Goal: Communication & Community: Answer question/provide support

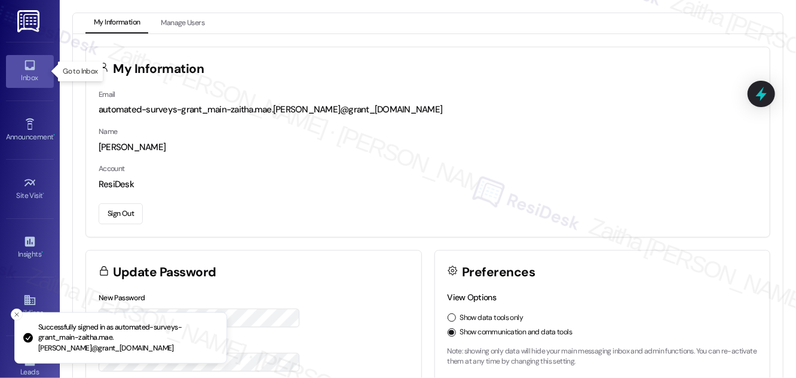
click at [40, 81] on div "Inbox" at bounding box center [30, 78] width 60 height 12
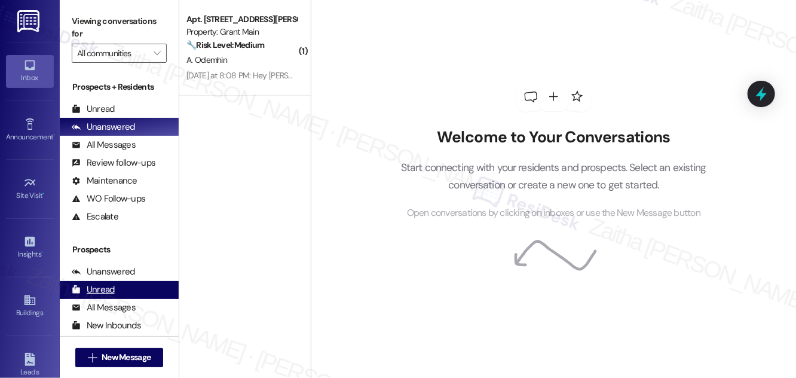
scroll to position [158, 0]
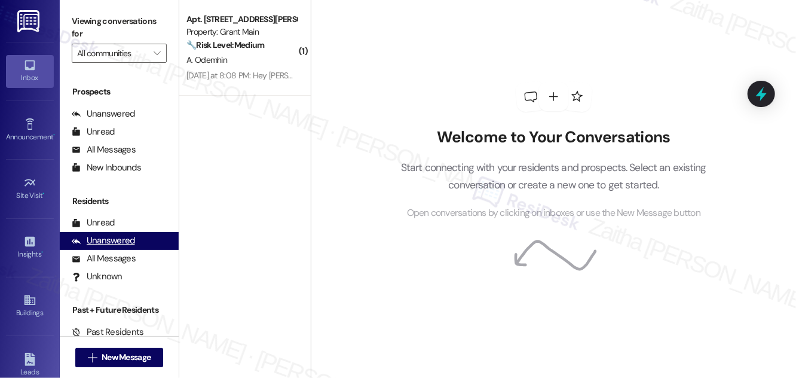
click at [108, 236] on div "Unanswered" at bounding box center [103, 240] width 63 height 13
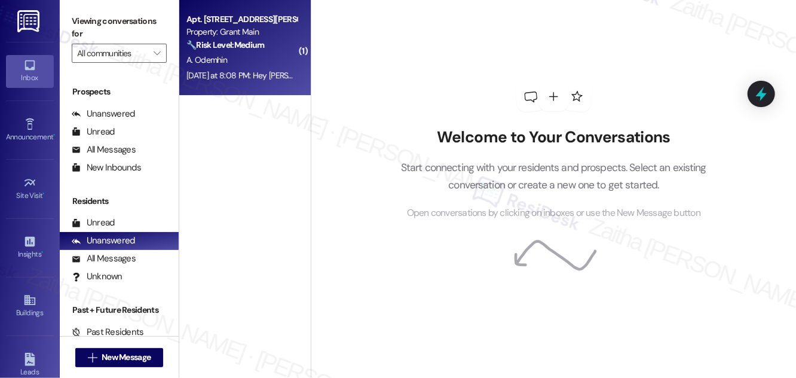
click at [264, 59] on div "A. Odemhin" at bounding box center [241, 60] width 113 height 15
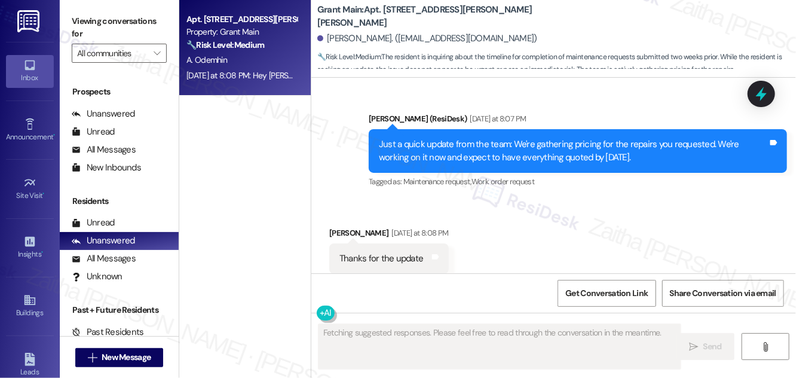
scroll to position [1418, 0]
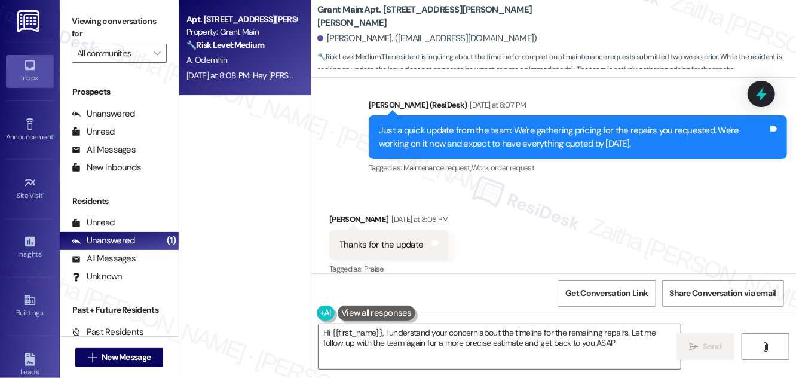
type textarea "Hi {{first_name}}, I understand your concern about the timeline for the remaini…"
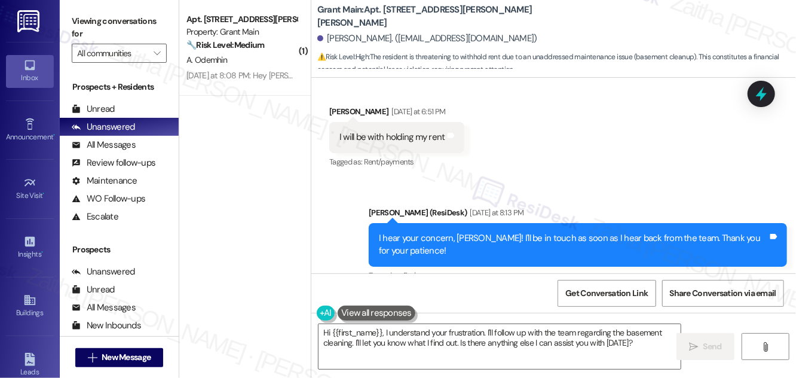
scroll to position [3463, 0]
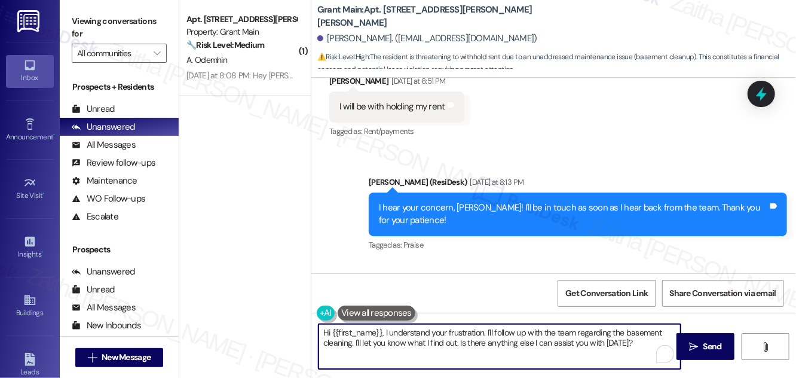
drag, startPoint x: 386, startPoint y: 331, endPoint x: 638, endPoint y: 338, distance: 252.4
click at [638, 338] on textarea "Hi {{first_name}}, I understand your frustration. I'll follow up with the team …" at bounding box center [500, 346] width 362 height 45
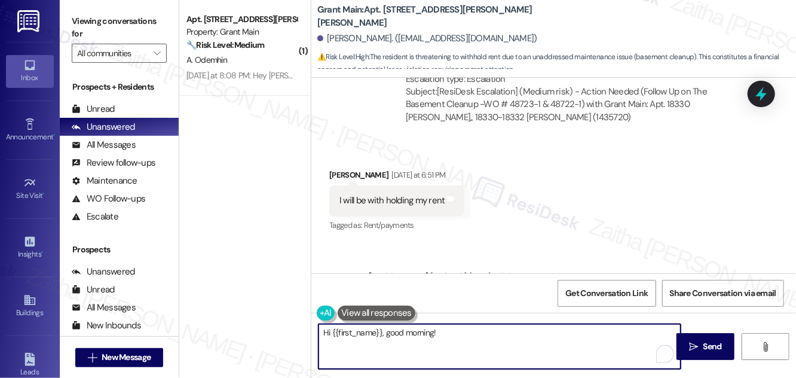
scroll to position [3680, 0]
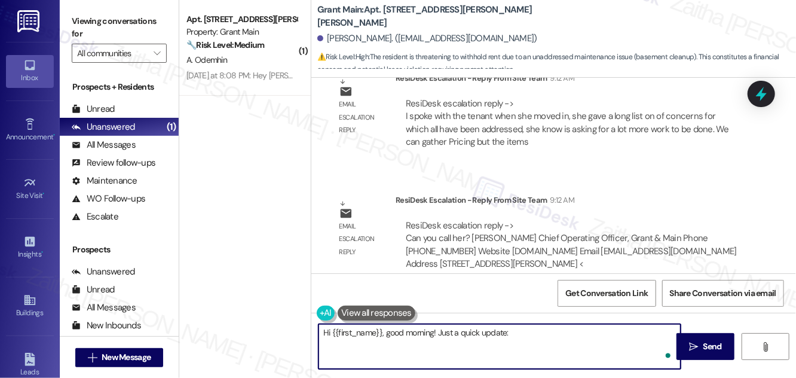
paste textarea "The team mentioned that when you moved in, you provided a detailed list of conc…"
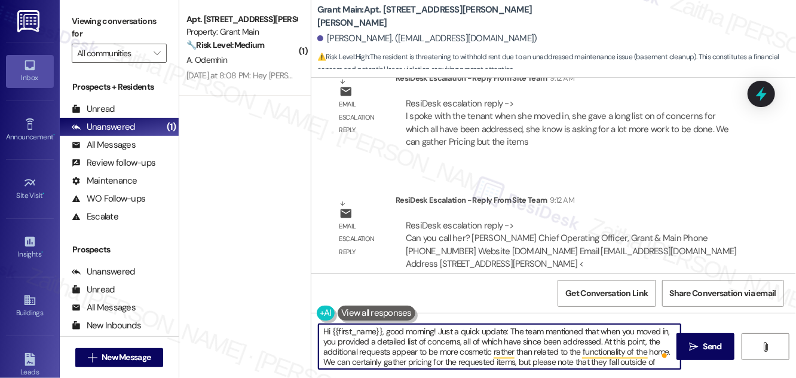
scroll to position [0, 0]
drag, startPoint x: 606, startPoint y: 332, endPoint x: 509, endPoint y: 331, distance: 96.8
click at [509, 331] on textarea "Hi {{first_name}}, good morning! Just a quick update: The team mentioned that w…" at bounding box center [500, 346] width 362 height 45
click at [519, 341] on textarea "Hi {{first_name}}, good morning! Just a quick update: The team said when you mo…" at bounding box center [500, 346] width 362 height 45
click at [541, 329] on textarea "Hi {{first_name}}, good morning! Just a quick update: The team said when you mo…" at bounding box center [500, 346] width 362 height 45
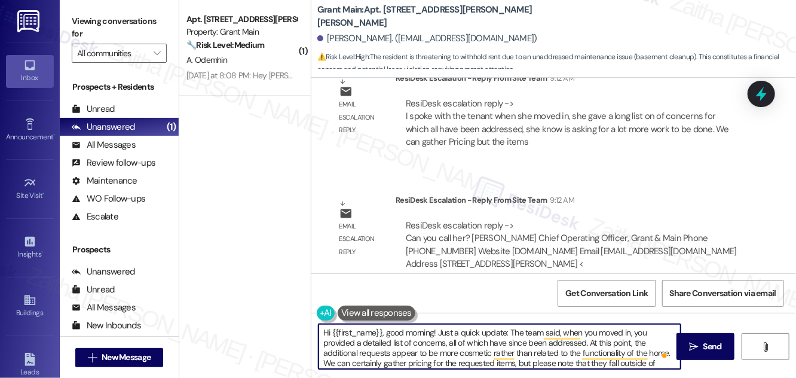
click at [641, 334] on textarea "Hi {{first_name}}, good morning! Just a quick update: The team said, when you m…" at bounding box center [500, 346] width 362 height 45
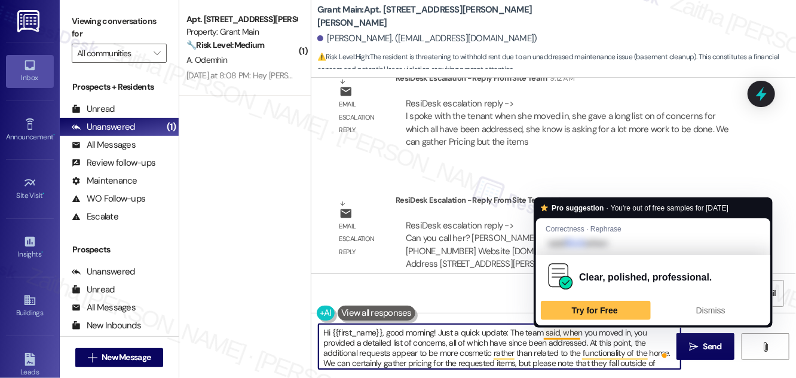
click at [557, 332] on textarea "Hi {{first_name}}, good morning! Just a quick update: The team said, when you m…" at bounding box center [500, 346] width 362 height 45
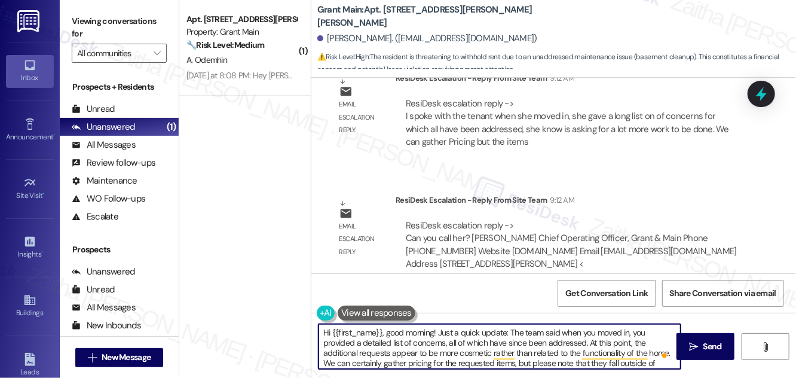
scroll to position [13, 0]
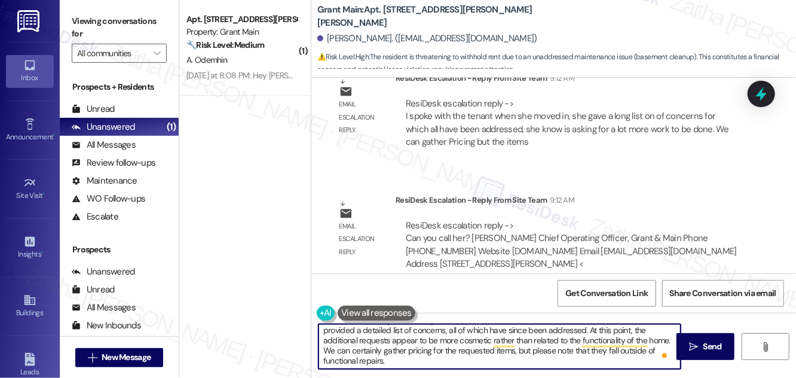
type textarea "Hi {{first_name}}, good morning! Just a quick update: The team said when you mo…"
click at [435, 362] on textarea "Hi {{first_name}}, good morning! Just a quick update: The team said when you mo…" at bounding box center [500, 346] width 362 height 45
click at [714, 340] on span "Send" at bounding box center [713, 346] width 19 height 13
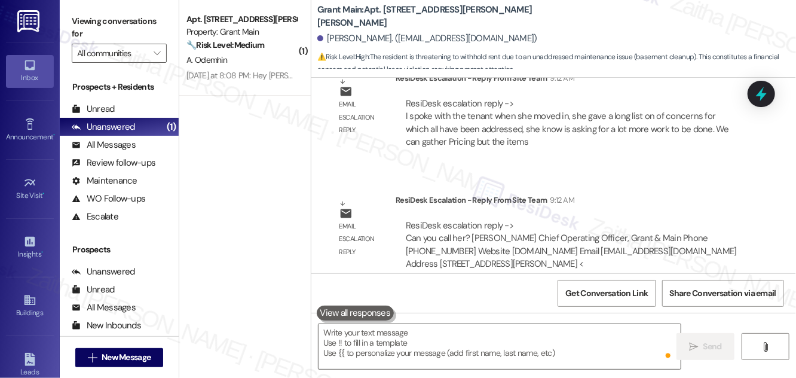
scroll to position [0, 0]
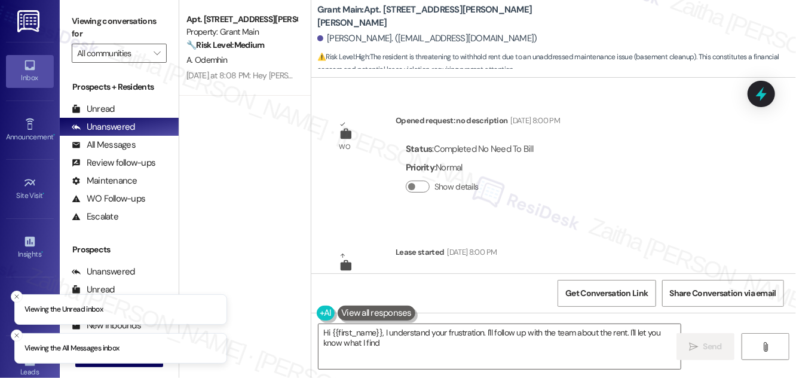
scroll to position [3819, 0]
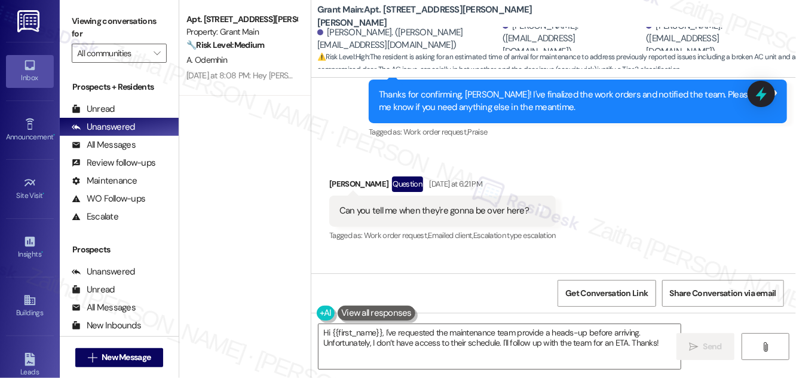
scroll to position [2815, 0]
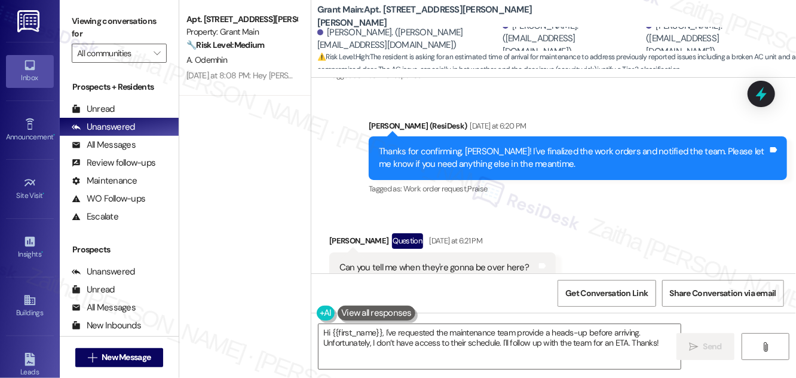
click at [340, 233] on div "Adeline Akayezu Question Yesterday at 6:21 PM" at bounding box center [442, 242] width 227 height 19
copy div "Adeline"
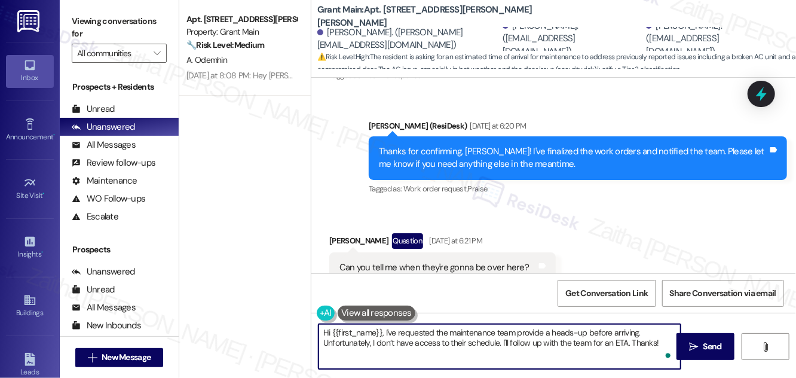
drag, startPoint x: 383, startPoint y: 331, endPoint x: 670, endPoint y: 337, distance: 287.0
click at [670, 337] on textarea "Hi {{first_name}}, I've requested the maintenance team provide a heads-up befor…" at bounding box center [500, 346] width 362 height 45
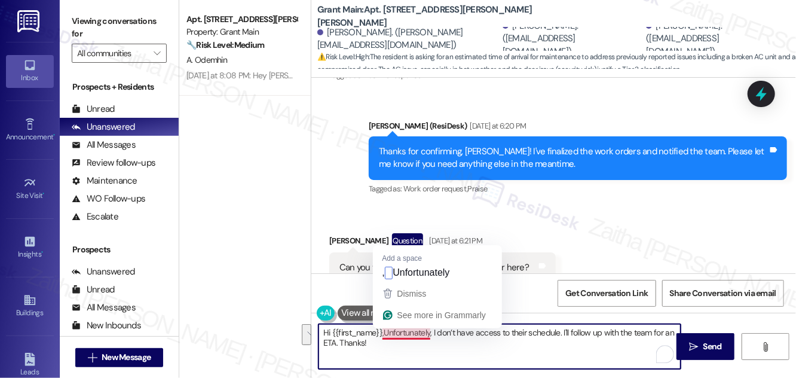
drag, startPoint x: 386, startPoint y: 333, endPoint x: 397, endPoint y: 354, distance: 23.8
click at [397, 354] on textarea "Hi {{first_name}},Unfortunately, I don’t have access to their schedule. I'll fo…" at bounding box center [500, 346] width 362 height 45
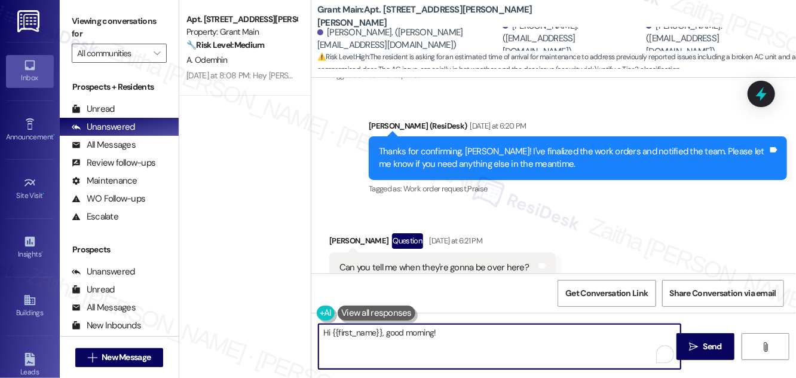
click at [352, 336] on textarea "Hi {{first_name}}, good morning!" at bounding box center [500, 346] width 362 height 45
click at [352, 335] on textarea "Hi {{first_name}}, good morning!" at bounding box center [500, 346] width 362 height 45
paste textarea "Adeline"
click at [417, 336] on textarea "Hi Adeline, good morning!" at bounding box center [500, 346] width 362 height 45
paste textarea "The team informed me that they sent you a text regarding this. Please note that…"
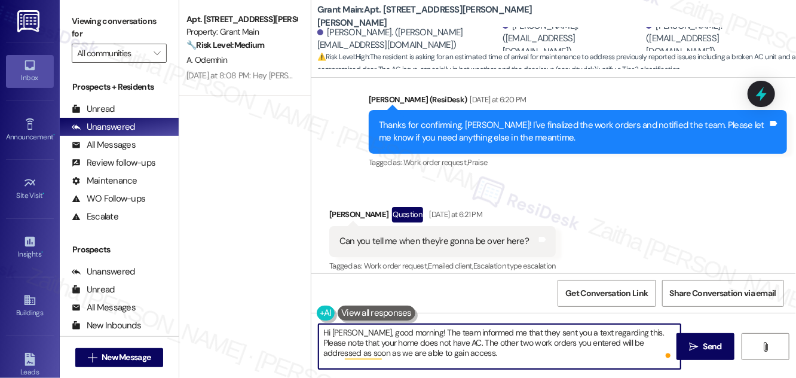
scroll to position [2816, 0]
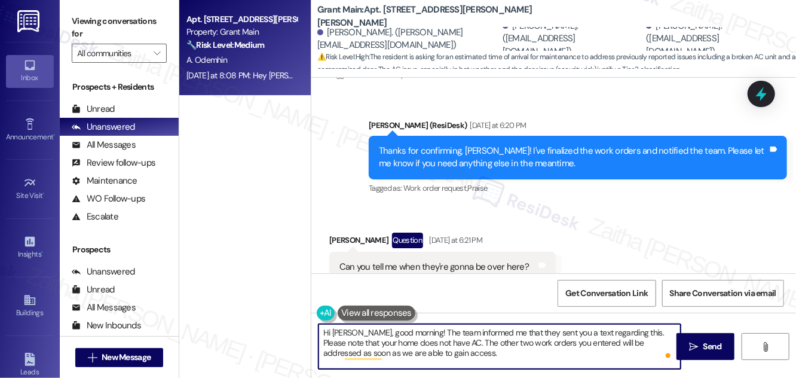
type textarea "Hi Adeline, good morning! The team informed me that they sent you a text regard…"
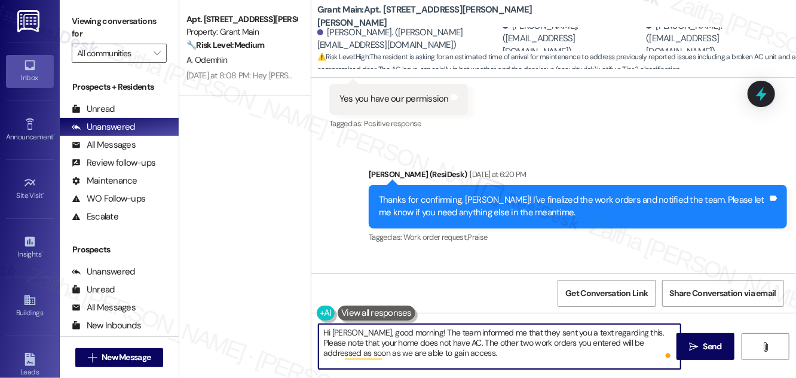
scroll to position [2815, 0]
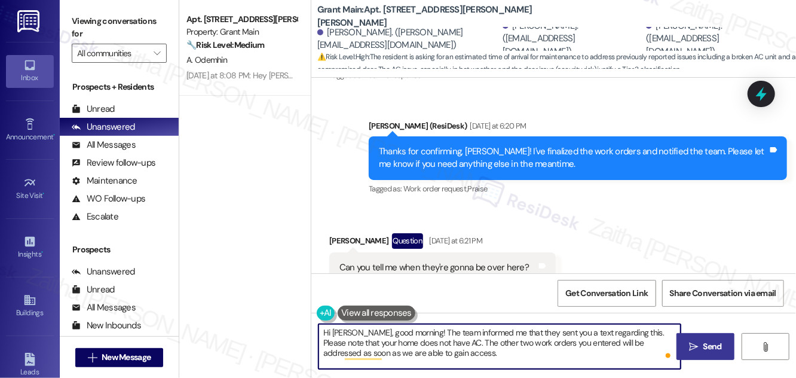
click at [711, 346] on span "Send" at bounding box center [713, 346] width 19 height 13
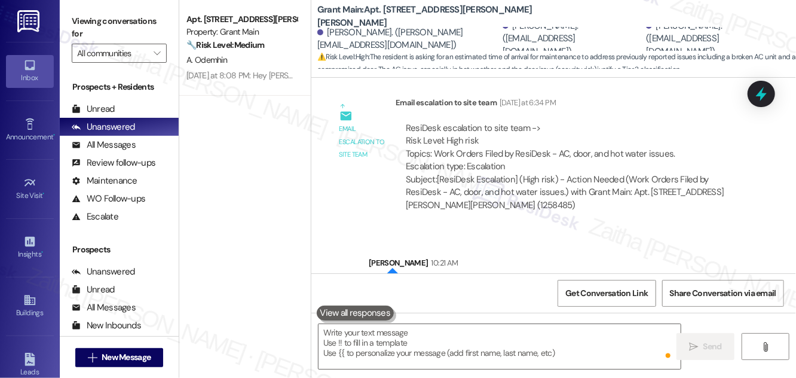
scroll to position [3196, 0]
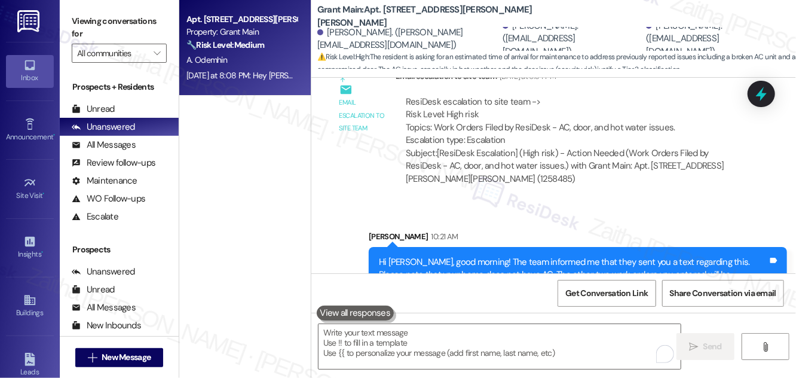
click at [262, 53] on div "A. Odemhin" at bounding box center [241, 60] width 113 height 15
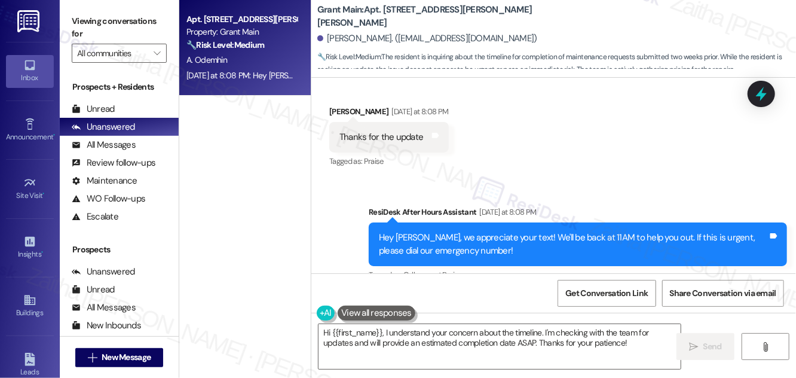
scroll to position [1532, 0]
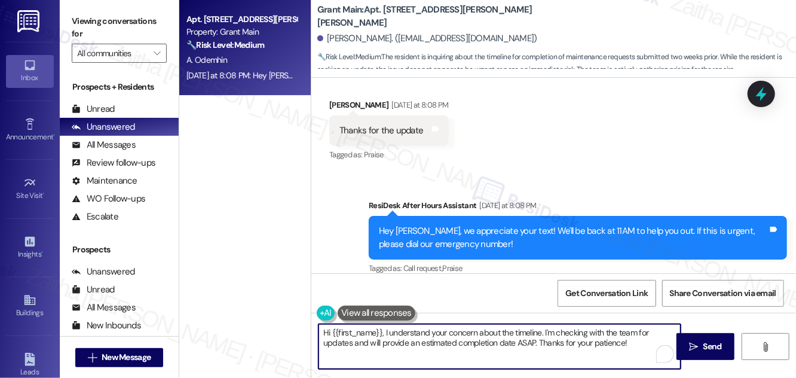
click at [325, 331] on textarea "Hi {{first_name}}, I understand your concern about the timeline. I'm checking w…" at bounding box center [500, 346] width 362 height 45
click at [326, 331] on textarea "Hi {{first_name}}, I understand your concern about the timeline. I'm checking w…" at bounding box center [500, 346] width 362 height 45
drag, startPoint x: 428, startPoint y: 331, endPoint x: 488, endPoint y: 340, distance: 61.0
click at [488, 340] on textarea "You're welcome, {{first_name}}, I understand your concern about the timeline. I…" at bounding box center [500, 346] width 362 height 45
click at [444, 336] on textarea "You're welcome, {{first_name}}, I understand your concern about the timeline. I…" at bounding box center [500, 346] width 362 height 45
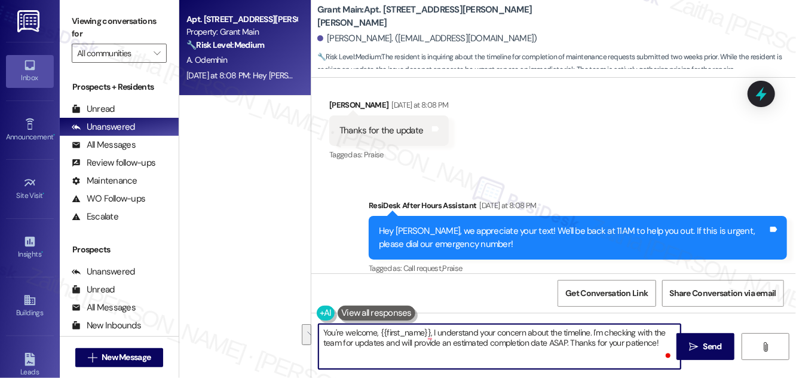
drag, startPoint x: 434, startPoint y: 329, endPoint x: 658, endPoint y: 354, distance: 224.9
click at [658, 354] on textarea "You're welcome, {{first_name}}, I understand your concern about the timeline. I…" at bounding box center [500, 346] width 362 height 45
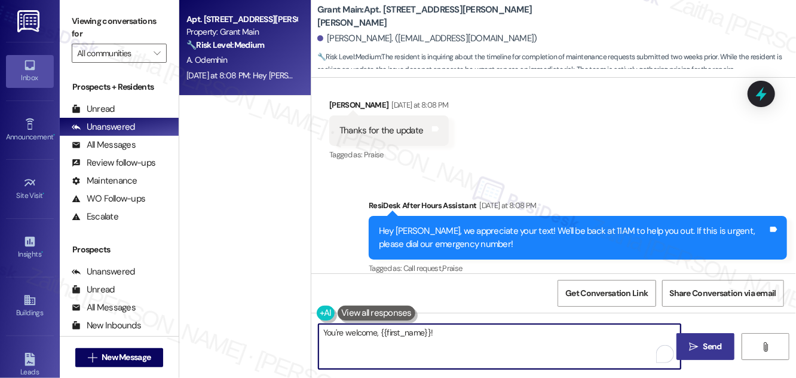
type textarea "You're welcome, {{first_name}}!"
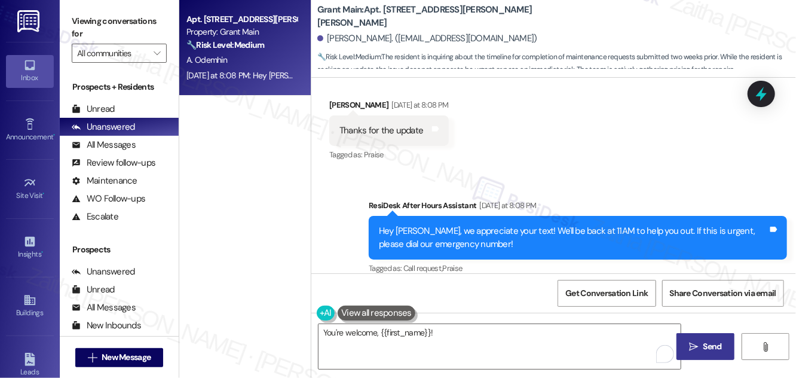
click at [711, 348] on span "Send" at bounding box center [713, 346] width 19 height 13
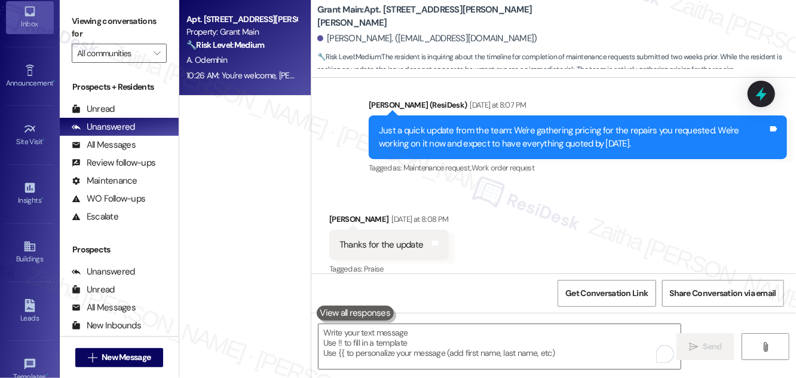
scroll to position [188, 0]
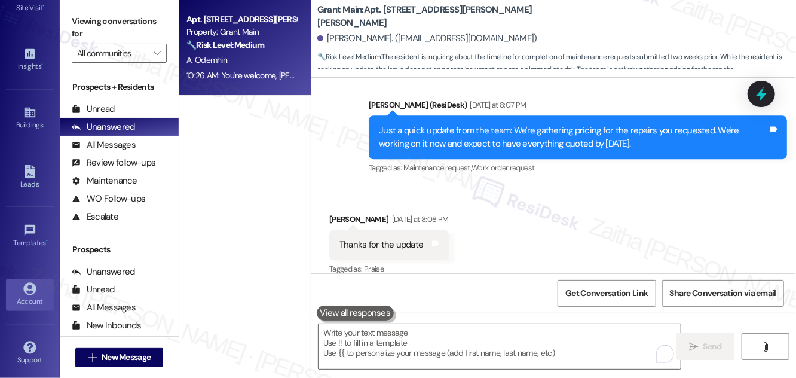
click at [29, 298] on div "Account" at bounding box center [30, 301] width 60 height 12
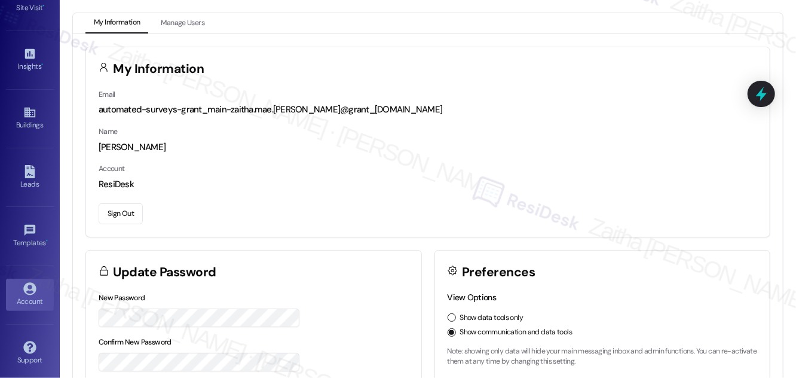
click at [120, 212] on button "Sign Out" at bounding box center [121, 213] width 44 height 21
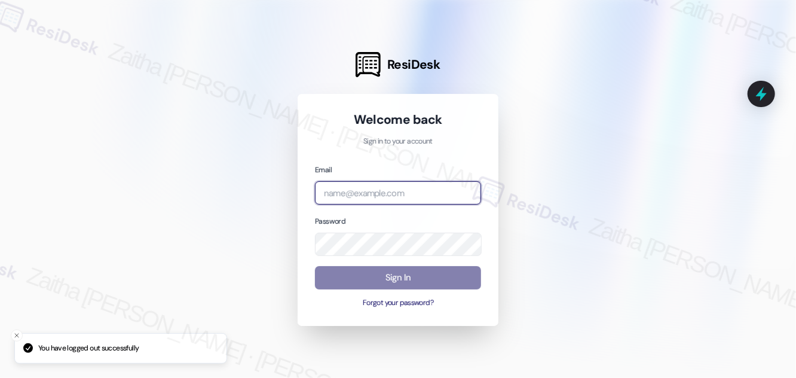
click at [374, 198] on input "email" at bounding box center [398, 192] width 166 height 23
type input "automated-surveys-rj_group-zaitha.mae.garcia@rj_group.com"
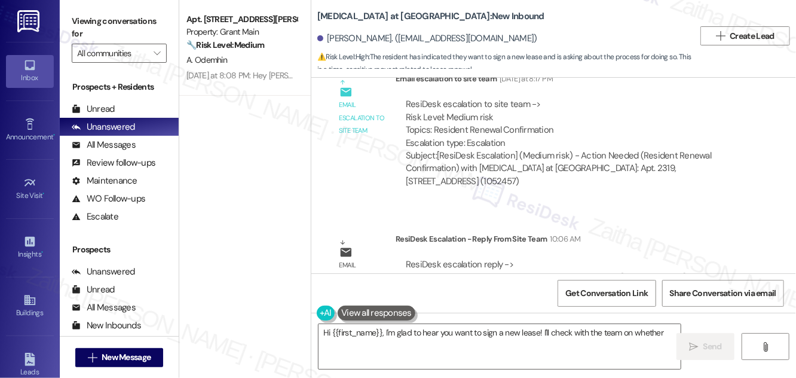
scroll to position [2428, 0]
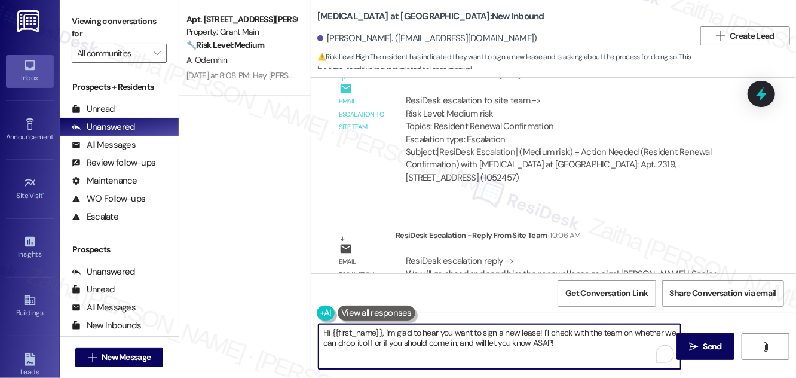
drag, startPoint x: 385, startPoint y: 329, endPoint x: 558, endPoint y: 344, distance: 173.4
click at [558, 344] on textarea "Hi {{first_name}}, I'm glad to hear you want to sign a new lease! I'll check wi…" at bounding box center [500, 346] width 362 height 45
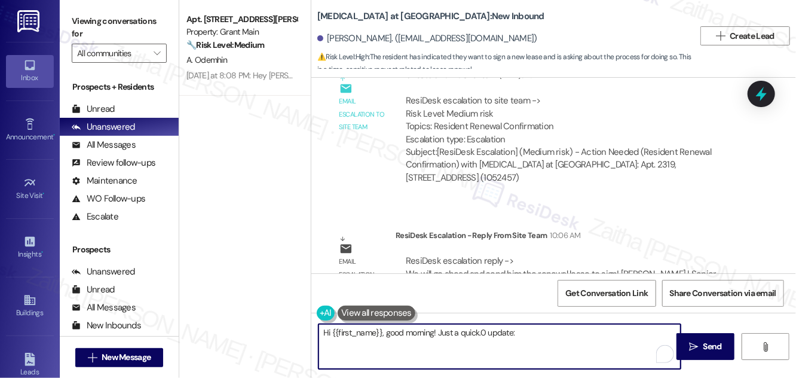
type textarea "Hi {{first_name}}, good morning! Just a quick.0` update:"
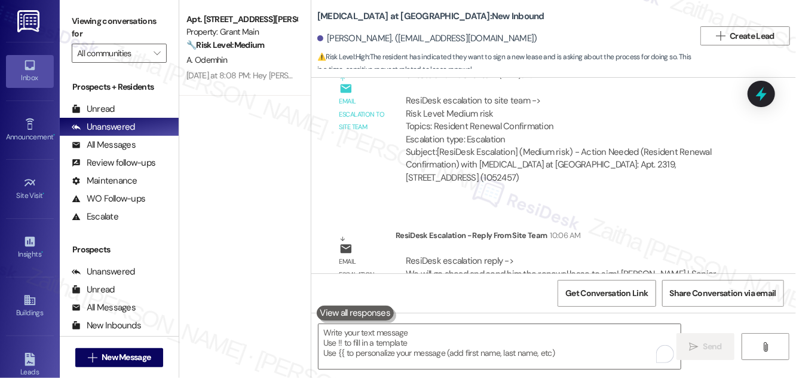
click at [336, 39] on div "[PERSON_NAME]. ([EMAIL_ADDRESS][DOMAIN_NAME])" at bounding box center [427, 38] width 220 height 13
copy div "[PERSON_NAME]"
click at [374, 349] on textarea "To enrich screen reader interactions, please activate Accessibility in Grammarl…" at bounding box center [500, 346] width 362 height 45
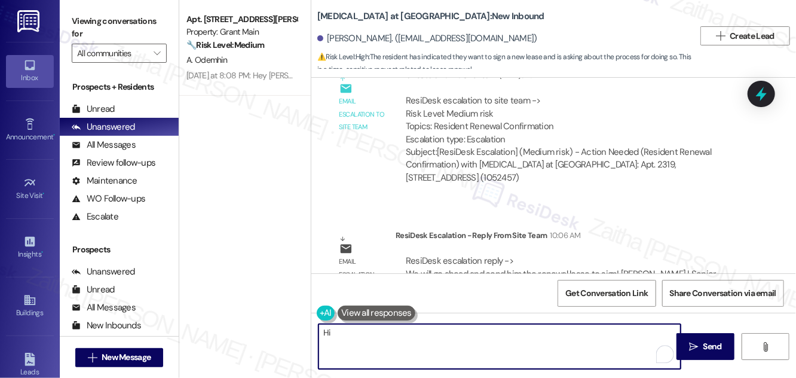
paste textarea "[PERSON_NAME]"
drag, startPoint x: 408, startPoint y: 332, endPoint x: 656, endPoint y: 332, distance: 248.7
click at [656, 332] on textarea "Hi [PERSON_NAME], good morning! Just a quick update: The team will send you the…" at bounding box center [500, 346] width 362 height 45
paste textarea "Just a quick update: the team will be sending you the renewal lease to sign."
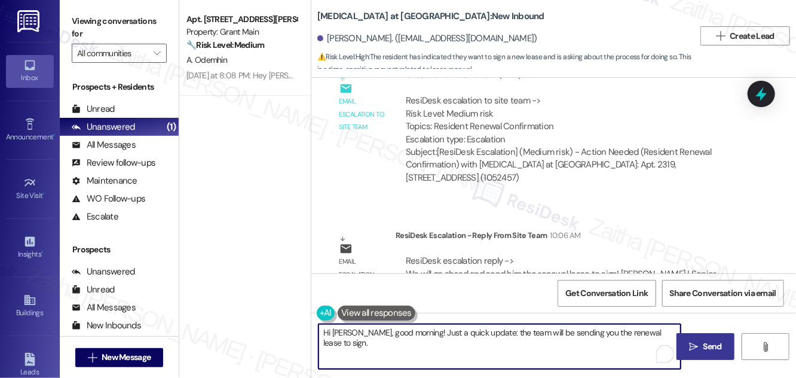
type textarea "Hi [PERSON_NAME], good morning! Just a quick update: the team will be sending y…"
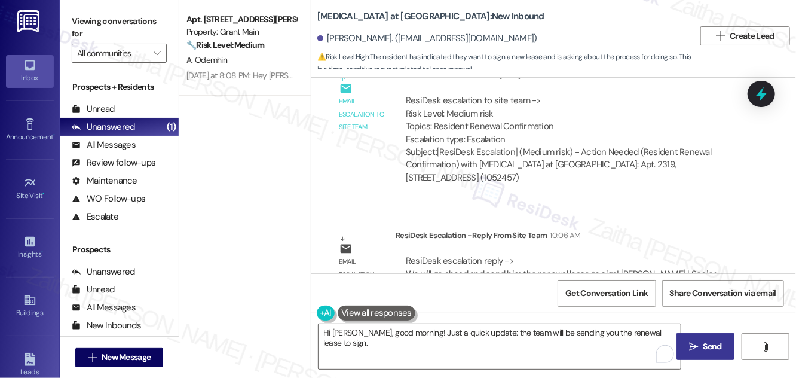
click at [707, 339] on button " Send" at bounding box center [706, 346] width 58 height 27
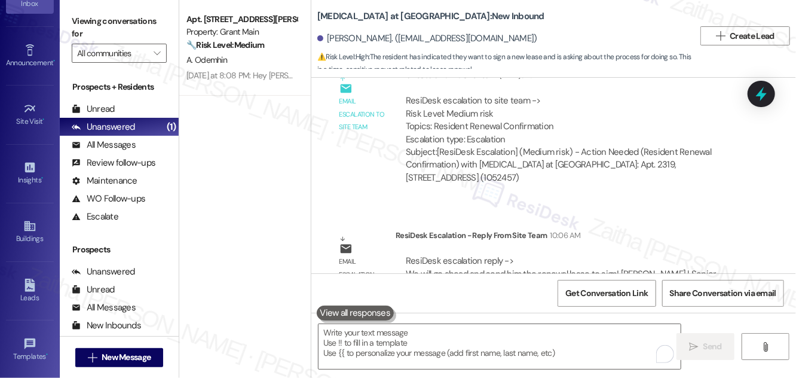
scroll to position [188, 0]
